Goal: Use online tool/utility: Utilize a website feature to perform a specific function

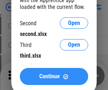
click at [54, 76] on span "Continue" at bounding box center [49, 76] width 21 height 6
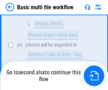
scroll to position [196, 0]
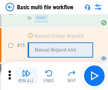
click at [26, 76] on img "button" at bounding box center [26, 73] width 9 height 9
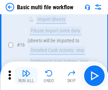
click at [26, 76] on img "button" at bounding box center [26, 73] width 9 height 9
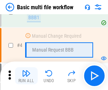
click at [26, 76] on img "button" at bounding box center [26, 73] width 9 height 9
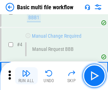
scroll to position [76, 0]
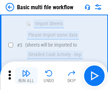
click at [26, 76] on img "button" at bounding box center [26, 73] width 9 height 9
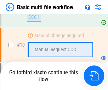
scroll to position [332, 0]
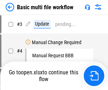
scroll to position [29, 0]
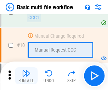
click at [26, 76] on img "button" at bounding box center [26, 73] width 9 height 9
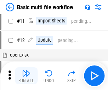
click at [26, 76] on img "button" at bounding box center [26, 73] width 9 height 9
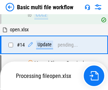
scroll to position [371, 0]
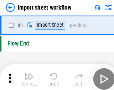
click at [26, 76] on img "button" at bounding box center [27, 73] width 9 height 9
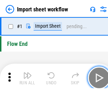
scroll to position [2, 0]
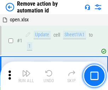
scroll to position [26, 0]
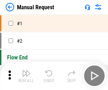
click at [26, 76] on img "button" at bounding box center [26, 73] width 9 height 9
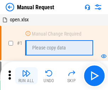
click at [26, 76] on img "button" at bounding box center [26, 73] width 9 height 9
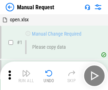
scroll to position [24, 0]
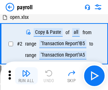
click at [26, 76] on img "button" at bounding box center [26, 73] width 9 height 9
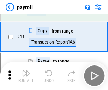
scroll to position [51, 0]
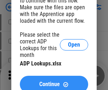
click at [54, 81] on span "Continue" at bounding box center [49, 84] width 21 height 6
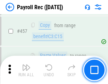
scroll to position [3780, 0]
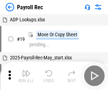
click at [26, 76] on img "button" at bounding box center [26, 73] width 9 height 9
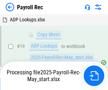
scroll to position [43, 0]
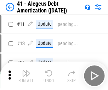
click at [26, 76] on img "button" at bounding box center [26, 73] width 9 height 9
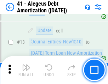
scroll to position [88, 0]
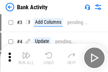
click at [26, 58] on img "button" at bounding box center [26, 55] width 9 height 9
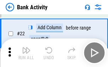
scroll to position [190, 0]
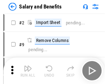
scroll to position [10, 0]
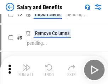
click at [26, 70] on img "button" at bounding box center [26, 67] width 9 height 9
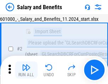
click at [26, 70] on img "button" at bounding box center [26, 67] width 9 height 9
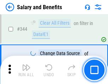
scroll to position [3321, 0]
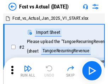
scroll to position [9, 0]
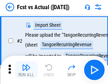
click at [26, 70] on img "button" at bounding box center [26, 67] width 9 height 9
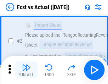
click at [26, 70] on img "button" at bounding box center [26, 67] width 9 height 9
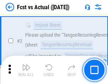
scroll to position [66, 0]
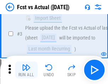
click at [26, 70] on img "button" at bounding box center [26, 67] width 9 height 9
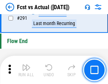
scroll to position [3357, 0]
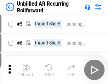
click at [26, 70] on img "button" at bounding box center [26, 67] width 9 height 9
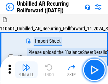
scroll to position [15, 0]
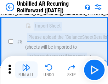
click at [26, 70] on img "button" at bounding box center [26, 67] width 9 height 9
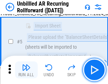
scroll to position [67, 0]
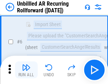
click at [26, 70] on img "button" at bounding box center [26, 67] width 9 height 9
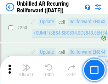
scroll to position [2410, 0]
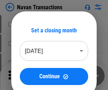
click at [26, 70] on img "button" at bounding box center [26, 73] width 9 height 9
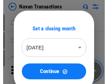
scroll to position [11, 0]
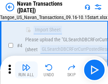
click at [26, 70] on img "button" at bounding box center [26, 67] width 9 height 9
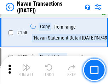
scroll to position [2300, 0]
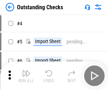
click at [26, 70] on img "button" at bounding box center [26, 73] width 9 height 9
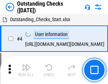
scroll to position [30, 0]
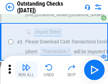
click at [26, 70] on img "button" at bounding box center [26, 67] width 9 height 9
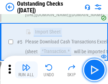
scroll to position [74, 0]
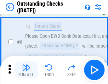
click at [26, 70] on img "button" at bounding box center [26, 67] width 9 height 9
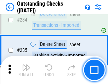
scroll to position [2154, 0]
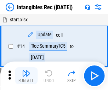
click at [26, 76] on img "button" at bounding box center [26, 73] width 9 height 9
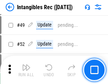
scroll to position [276, 0]
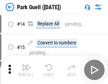
click at [26, 70] on img "button" at bounding box center [26, 67] width 9 height 9
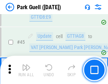
scroll to position [887, 0]
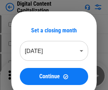
click at [26, 70] on img "button" at bounding box center [26, 73] width 9 height 9
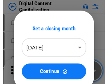
scroll to position [15, 0]
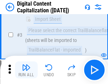
click at [26, 70] on img "button" at bounding box center [26, 67] width 9 height 9
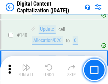
scroll to position [747, 0]
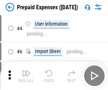
click at [26, 70] on img "button" at bounding box center [26, 73] width 9 height 9
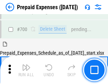
scroll to position [1909, 0]
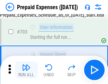
click at [26, 70] on img "button" at bounding box center [26, 67] width 9 height 9
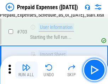
scroll to position [1951, 0]
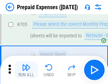
click at [26, 70] on img "button" at bounding box center [26, 67] width 9 height 9
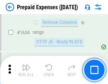
scroll to position [6907, 0]
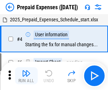
click at [26, 76] on img "button" at bounding box center [26, 73] width 9 height 9
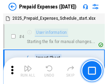
scroll to position [31, 0]
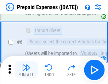
click at [26, 70] on img "button" at bounding box center [26, 67] width 9 height 9
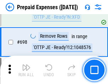
scroll to position [2470, 0]
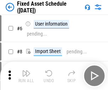
click at [26, 76] on img "button" at bounding box center [26, 73] width 9 height 9
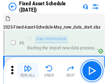
scroll to position [38, 0]
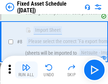
click at [26, 70] on img "button" at bounding box center [26, 67] width 9 height 9
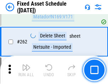
scroll to position [2261, 0]
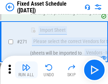
click at [26, 70] on img "button" at bounding box center [26, 67] width 9 height 9
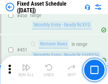
scroll to position [3171, 0]
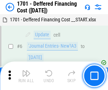
scroll to position [85, 0]
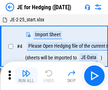
click at [26, 70] on img "button" at bounding box center [26, 73] width 9 height 9
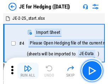
scroll to position [1, 0]
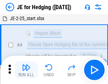
click at [26, 70] on img "button" at bounding box center [26, 67] width 9 height 9
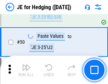
scroll to position [459, 0]
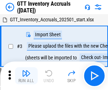
click at [26, 70] on img "button" at bounding box center [26, 73] width 9 height 9
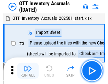
scroll to position [1, 0]
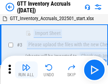
click at [26, 70] on img "button" at bounding box center [26, 67] width 9 height 9
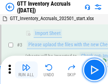
scroll to position [46, 0]
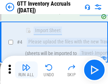
click at [26, 70] on img "button" at bounding box center [26, 67] width 9 height 9
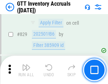
scroll to position [5384, 0]
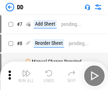
click at [26, 76] on img "button" at bounding box center [26, 73] width 9 height 9
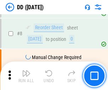
scroll to position [68, 0]
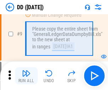
click at [26, 76] on img "button" at bounding box center [26, 73] width 9 height 9
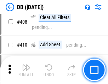
scroll to position [3174, 0]
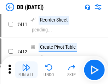
click at [26, 70] on img "button" at bounding box center [26, 67] width 9 height 9
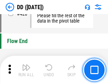
scroll to position [3395, 0]
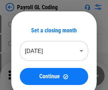
click at [26, 76] on img "button" at bounding box center [26, 73] width 9 height 9
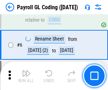
scroll to position [85, 0]
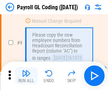
click at [26, 76] on img "button" at bounding box center [26, 73] width 9 height 9
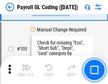
scroll to position [1664, 0]
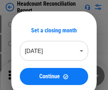
click at [26, 76] on img "button" at bounding box center [26, 73] width 9 height 9
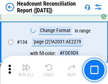
scroll to position [853, 0]
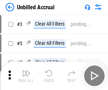
click at [26, 76] on img "button" at bounding box center [26, 73] width 9 height 9
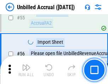
scroll to position [741, 0]
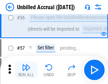
click at [26, 70] on img "button" at bounding box center [26, 67] width 9 height 9
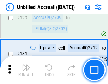
scroll to position [2113, 0]
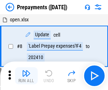
click at [26, 76] on img "button" at bounding box center [26, 73] width 9 height 9
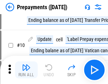
scroll to position [44, 0]
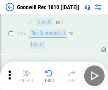
scroll to position [121, 0]
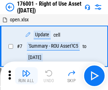
click at [26, 76] on img "button" at bounding box center [26, 73] width 9 height 9
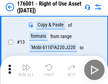
scroll to position [46, 0]
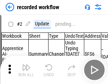
click at [26, 70] on img "button" at bounding box center [26, 67] width 9 height 9
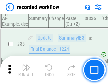
scroll to position [2217, 0]
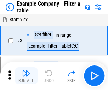
click at [26, 76] on img "button" at bounding box center [26, 73] width 9 height 9
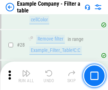
scroll to position [649, 0]
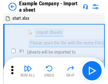
scroll to position [11, 0]
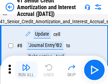
click at [26, 70] on img "button" at bounding box center [26, 67] width 9 height 9
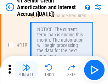
click at [26, 70] on img "button" at bounding box center [26, 67] width 9 height 9
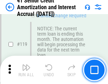
scroll to position [669, 0]
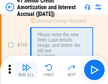
click at [26, 70] on img "button" at bounding box center [26, 67] width 9 height 9
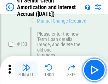
scroll to position [741, 0]
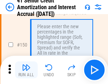
click at [26, 70] on img "button" at bounding box center [26, 67] width 9 height 9
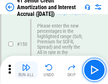
scroll to position [816, 0]
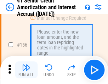
click at [26, 70] on img "button" at bounding box center [26, 67] width 9 height 9
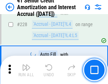
scroll to position [1589, 0]
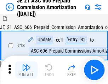
click at [26, 70] on img "button" at bounding box center [26, 67] width 9 height 9
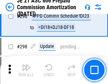
scroll to position [1305, 0]
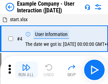
click at [26, 70] on img "button" at bounding box center [26, 67] width 9 height 9
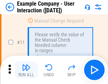
click at [26, 70] on img "button" at bounding box center [26, 67] width 9 height 9
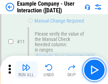
scroll to position [154, 0]
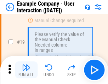
click at [26, 70] on img "button" at bounding box center [26, 67] width 9 height 9
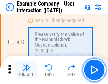
click at [26, 70] on img "button" at bounding box center [26, 67] width 9 height 9
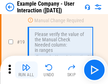
click at [26, 70] on img "button" at bounding box center [26, 67] width 9 height 9
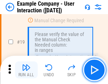
click at [26, 70] on img "button" at bounding box center [26, 67] width 9 height 9
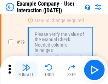
click at [26, 70] on img "button" at bounding box center [26, 67] width 9 height 9
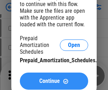
click at [54, 81] on span "Continue" at bounding box center [49, 81] width 21 height 6
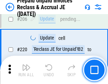
scroll to position [919, 0]
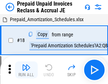
click at [26, 70] on img "button" at bounding box center [26, 67] width 9 height 9
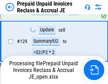
scroll to position [507, 0]
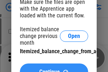
click at [54, 69] on span "Continue" at bounding box center [49, 72] width 21 height 6
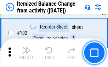
scroll to position [1186, 0]
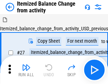
scroll to position [11, 0]
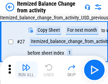
click at [26, 70] on img "button" at bounding box center [26, 67] width 9 height 9
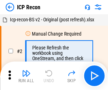
scroll to position [3, 0]
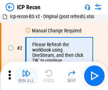
click at [26, 76] on img "button" at bounding box center [26, 73] width 9 height 9
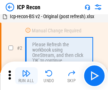
click at [26, 76] on img "button" at bounding box center [26, 73] width 9 height 9
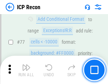
scroll to position [637, 0]
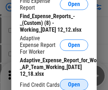
click at [74, 84] on span "Open" at bounding box center [74, 85] width 12 height 6
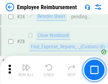
scroll to position [332, 0]
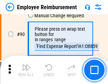
click at [26, 70] on img "button" at bounding box center [26, 67] width 9 height 9
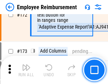
click at [26, 70] on img "button" at bounding box center [26, 67] width 9 height 9
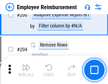
scroll to position [1795, 0]
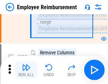
click at [26, 70] on img "button" at bounding box center [26, 67] width 9 height 9
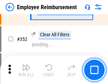
click at [26, 70] on img "button" at bounding box center [26, 67] width 9 height 9
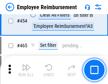
scroll to position [4337, 0]
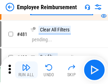
click at [26, 70] on img "button" at bounding box center [26, 67] width 9 height 9
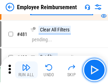
click at [26, 70] on img "button" at bounding box center [26, 67] width 9 height 9
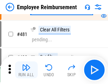
click at [26, 70] on img "button" at bounding box center [26, 67] width 9 height 9
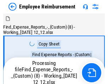
scroll to position [24, 0]
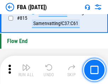
scroll to position [6350, 0]
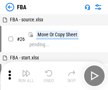
scroll to position [7, 0]
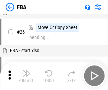
click at [26, 76] on img "button" at bounding box center [26, 73] width 9 height 9
